Goal: Transaction & Acquisition: Purchase product/service

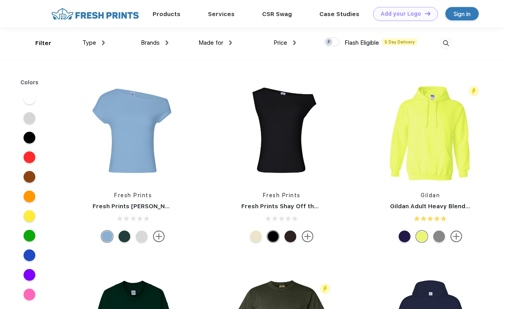
click at [88, 42] on span "Type" at bounding box center [89, 42] width 14 height 7
click at [102, 44] on img at bounding box center [103, 42] width 3 height 5
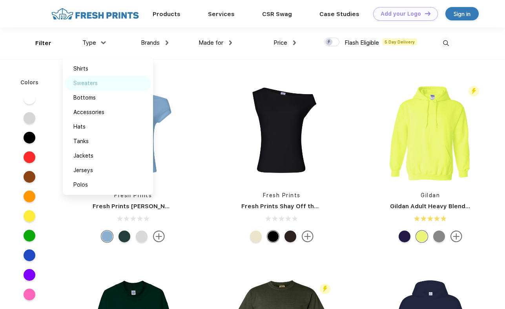
click at [91, 84] on div "Sweaters" at bounding box center [85, 83] width 24 height 8
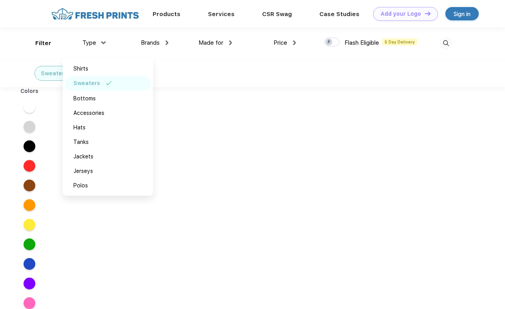
click at [396, 73] on div "Sweaters" at bounding box center [252, 73] width 505 height 28
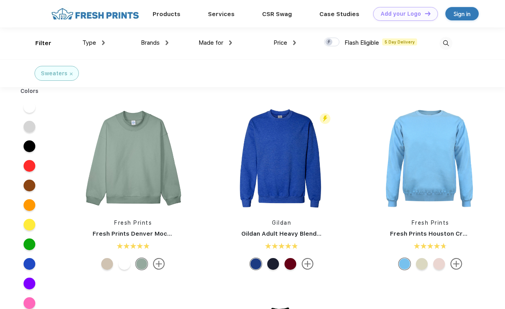
click at [42, 45] on div "Type Shirts Sweaters Bottoms Accessories Hats Tanks Jackets Jerseys Polos" at bounding box center [73, 43] width 64 height 32
click at [160, 45] on div "Brands" at bounding box center [154, 42] width 27 height 9
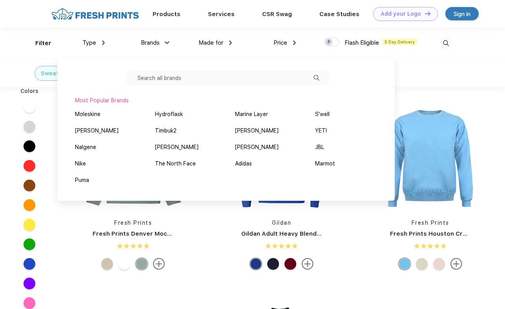
click at [225, 43] on div "Made for" at bounding box center [215, 42] width 33 height 9
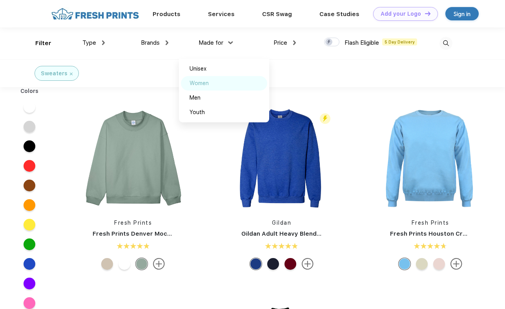
click at [195, 82] on div "Women" at bounding box center [199, 83] width 19 height 8
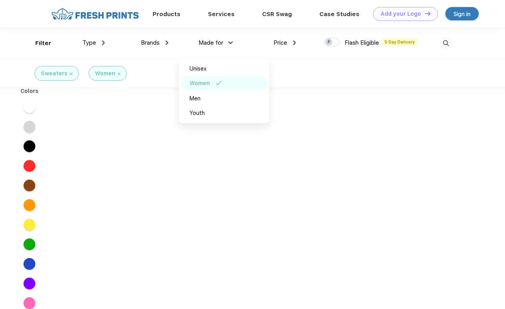
click at [375, 66] on div "Sweaters Women" at bounding box center [252, 73] width 505 height 28
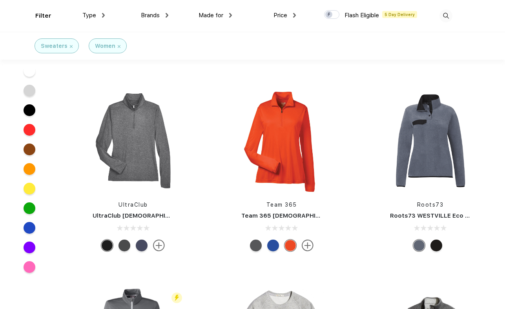
scroll to position [571, 0]
